Goal: Information Seeking & Learning: Learn about a topic

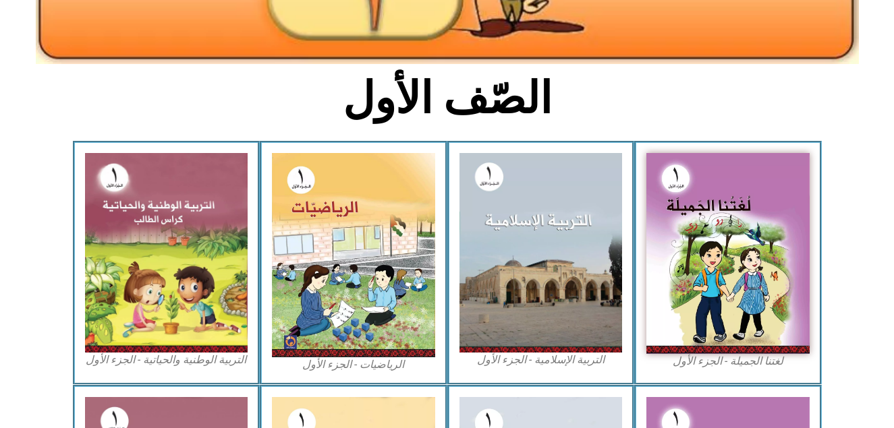
scroll to position [297, 0]
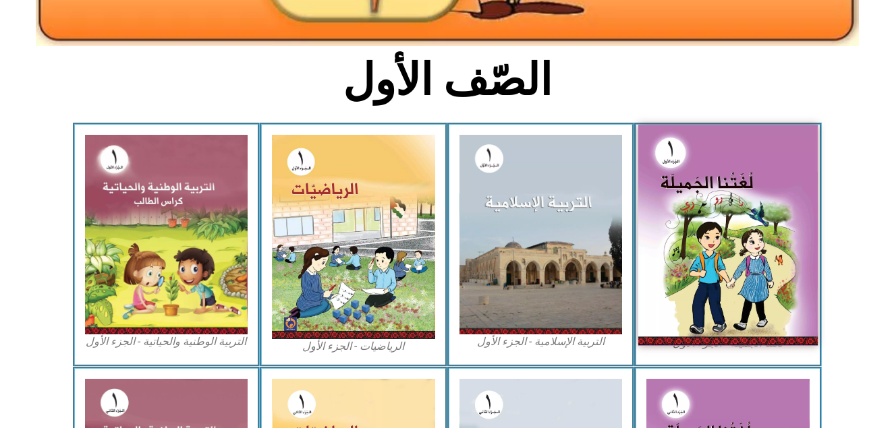
click at [737, 290] on img at bounding box center [727, 235] width 179 height 221
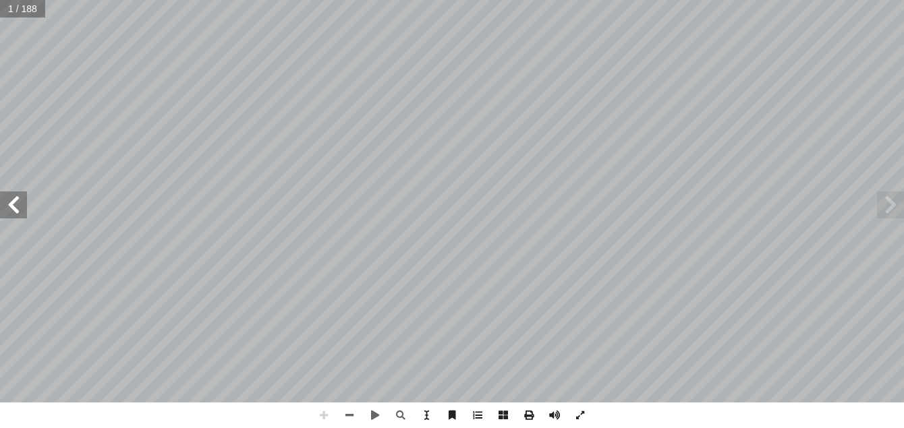
click at [10, 208] on span at bounding box center [13, 205] width 27 height 27
click at [343, 417] on span at bounding box center [350, 416] width 26 height 26
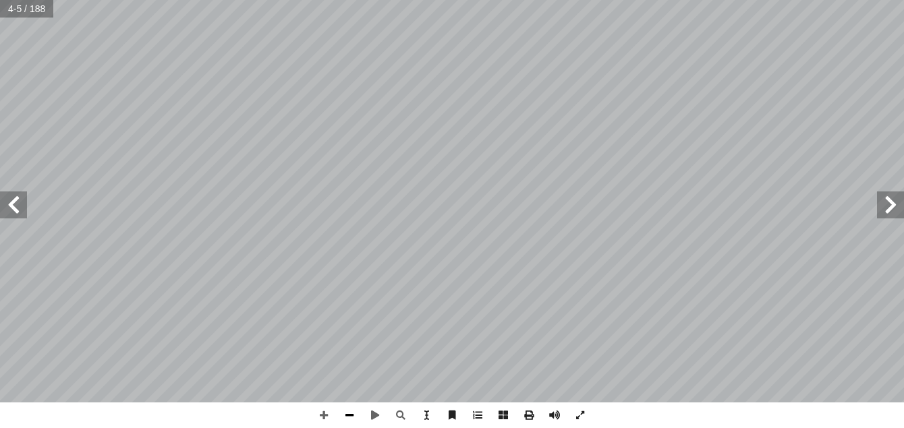
click at [350, 417] on span at bounding box center [350, 416] width 26 height 26
click at [16, 210] on span at bounding box center [13, 205] width 27 height 27
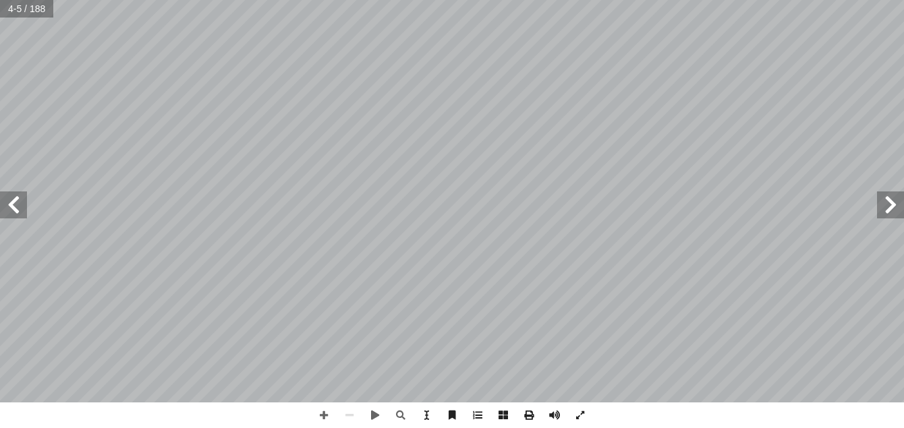
click at [16, 210] on span at bounding box center [13, 205] width 27 height 27
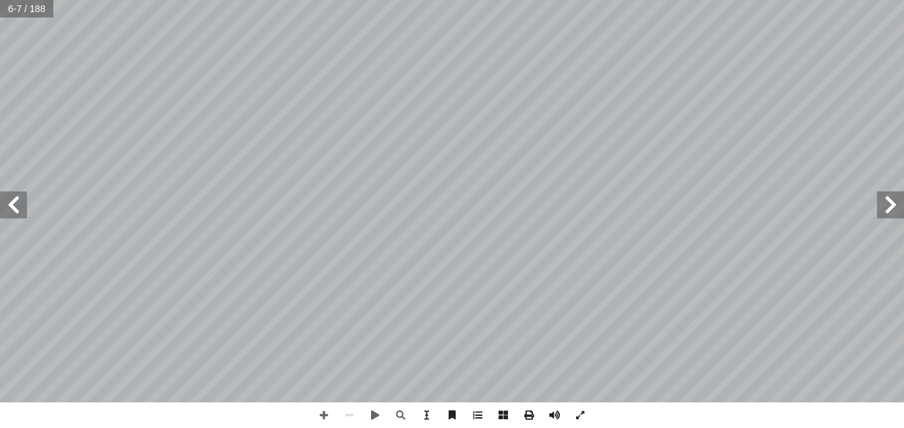
click at [16, 210] on span at bounding box center [13, 205] width 27 height 27
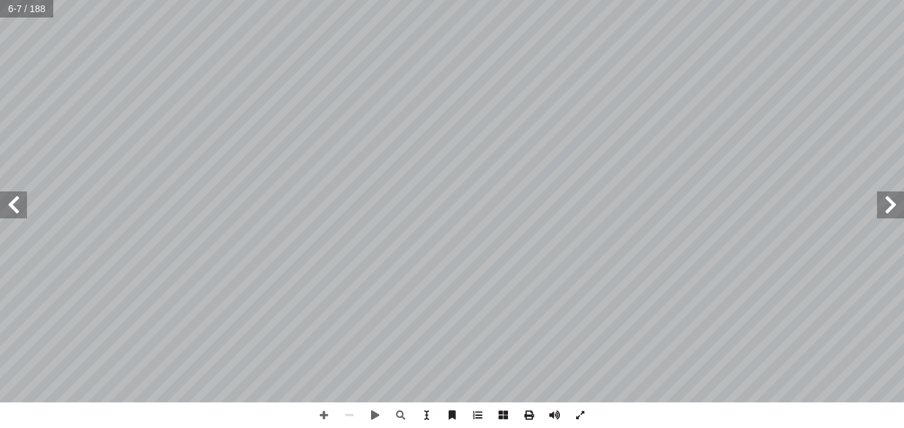
click at [16, 210] on span at bounding box center [13, 205] width 27 height 27
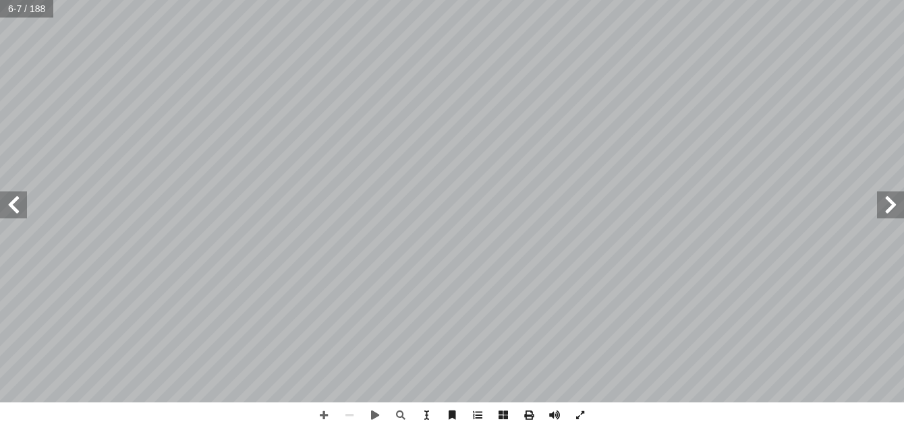
click at [16, 210] on span at bounding box center [13, 205] width 27 height 27
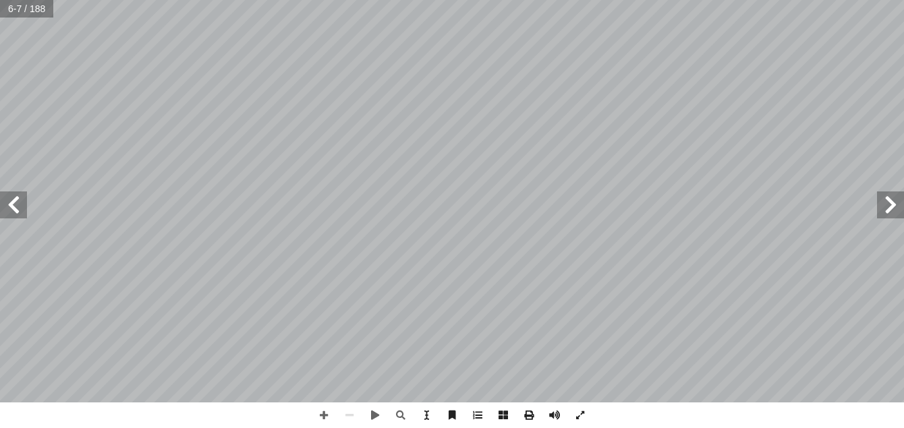
click at [16, 210] on span at bounding box center [13, 205] width 27 height 27
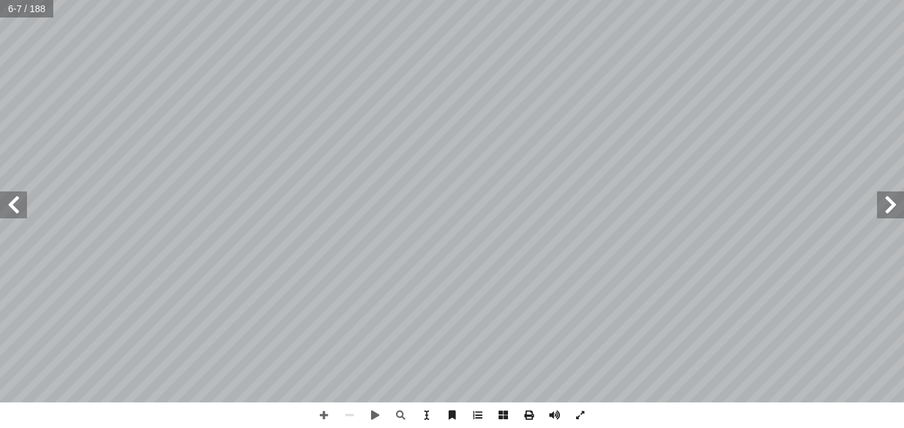
click at [16, 210] on span at bounding box center [13, 205] width 27 height 27
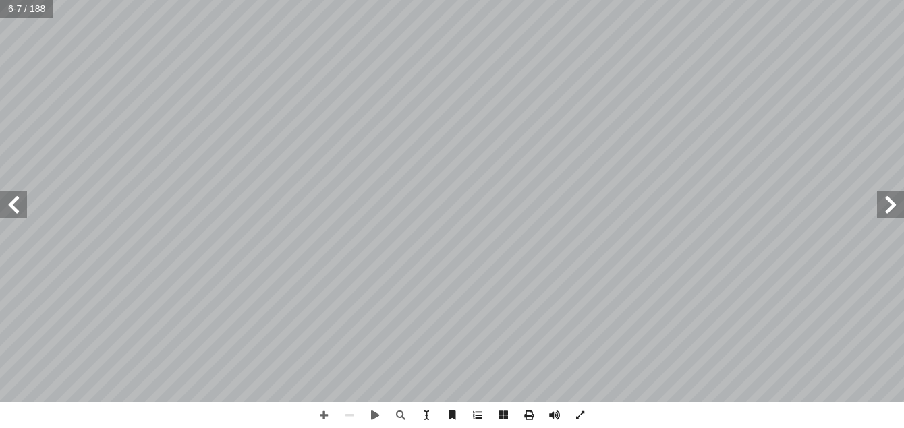
click at [16, 210] on span at bounding box center [13, 205] width 27 height 27
click at [882, 213] on span at bounding box center [890, 205] width 27 height 27
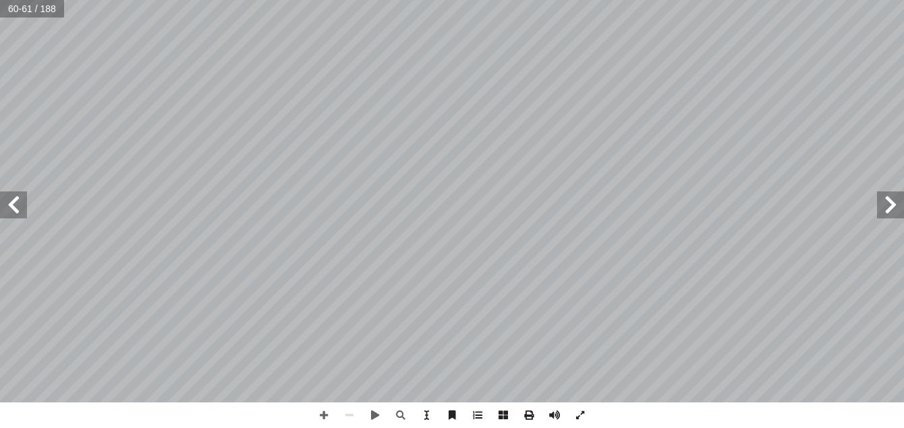
click at [882, 213] on span at bounding box center [890, 205] width 27 height 27
click at [883, 200] on span at bounding box center [890, 205] width 27 height 27
click at [323, 416] on span at bounding box center [324, 416] width 26 height 26
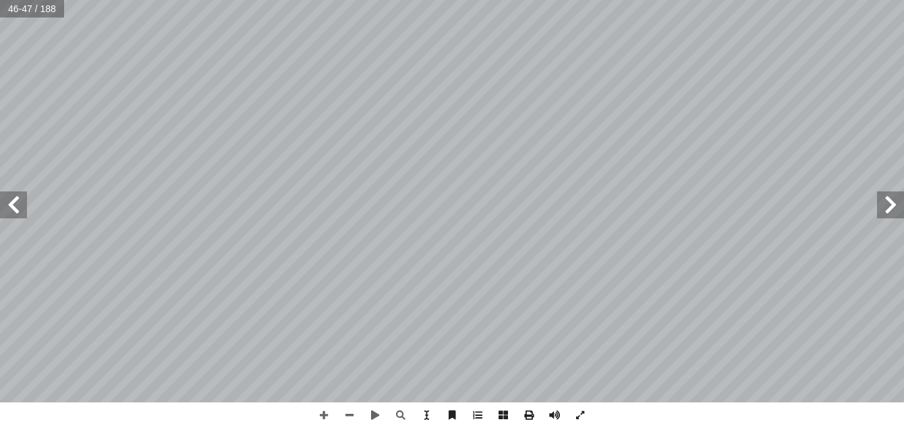
click at [16, 210] on span at bounding box center [13, 205] width 27 height 27
